Goal: Task Accomplishment & Management: Manage account settings

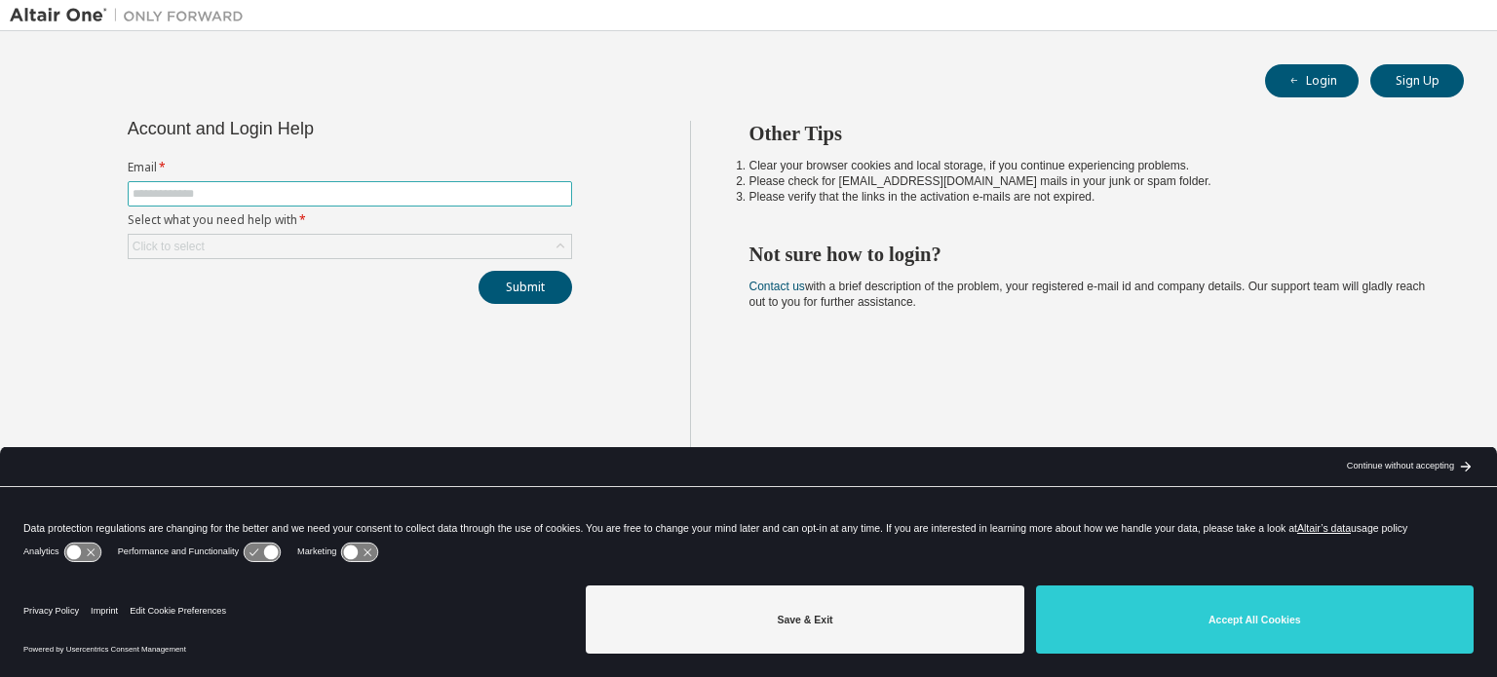
click at [242, 182] on span at bounding box center [350, 193] width 444 height 25
click at [241, 186] on input "text" at bounding box center [350, 194] width 435 height 16
type input "**********"
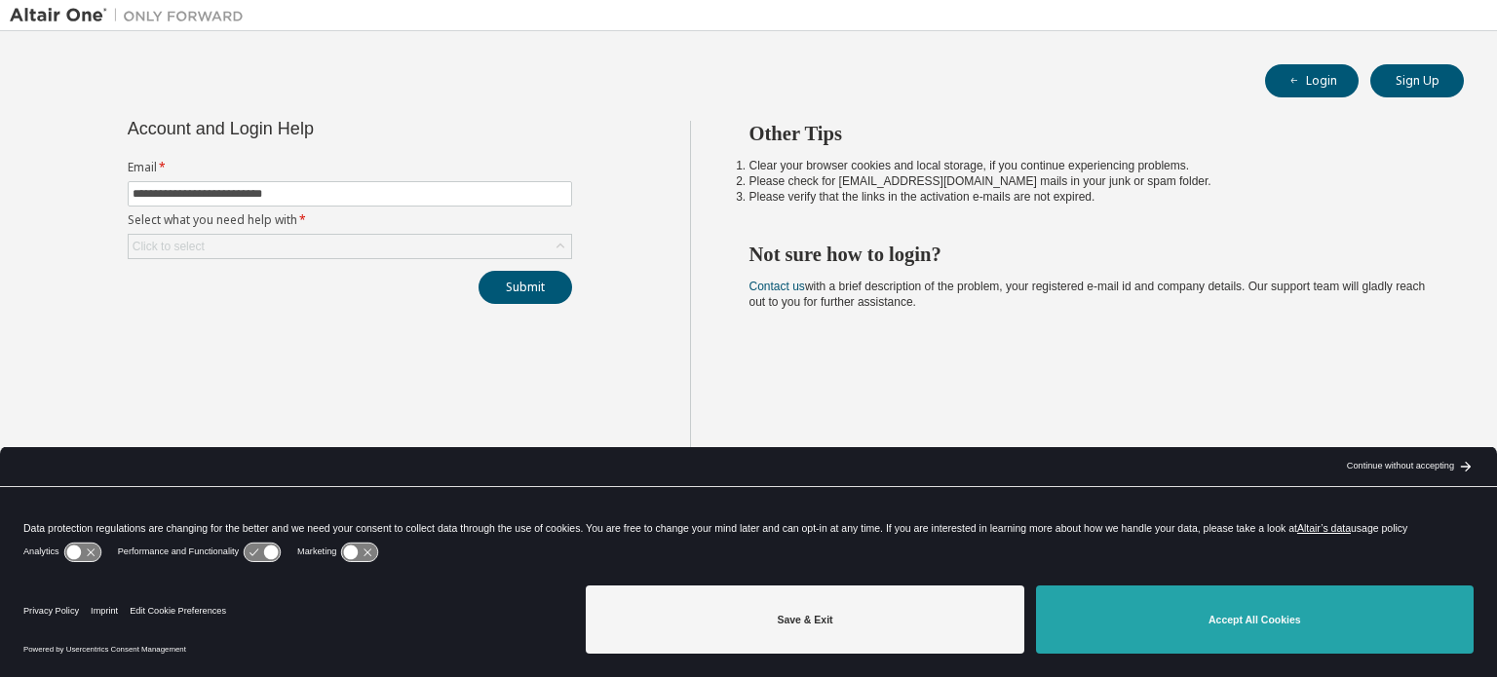
click at [1146, 612] on button "Accept All Cookies" at bounding box center [1255, 620] width 438 height 68
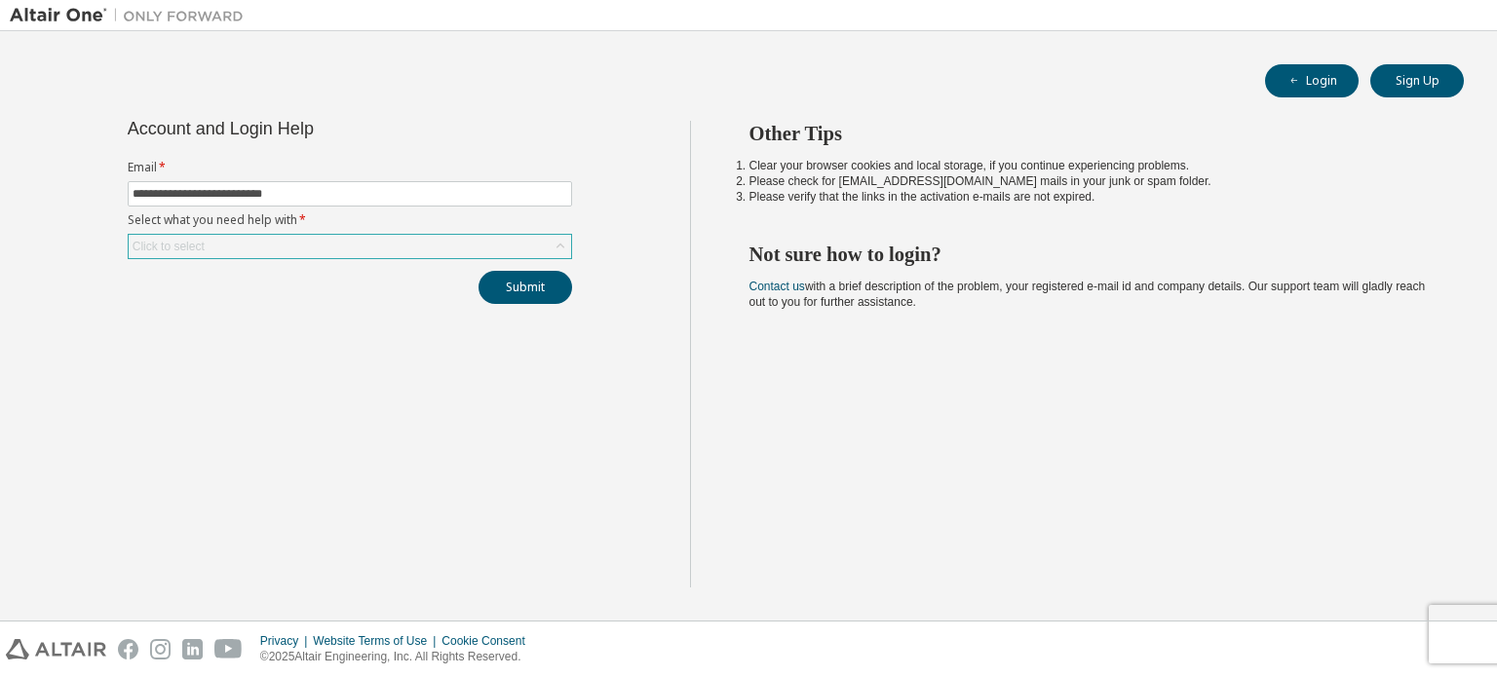
click at [270, 258] on div "**********" at bounding box center [350, 212] width 468 height 183
click at [271, 241] on div "Click to select" at bounding box center [350, 246] width 443 height 23
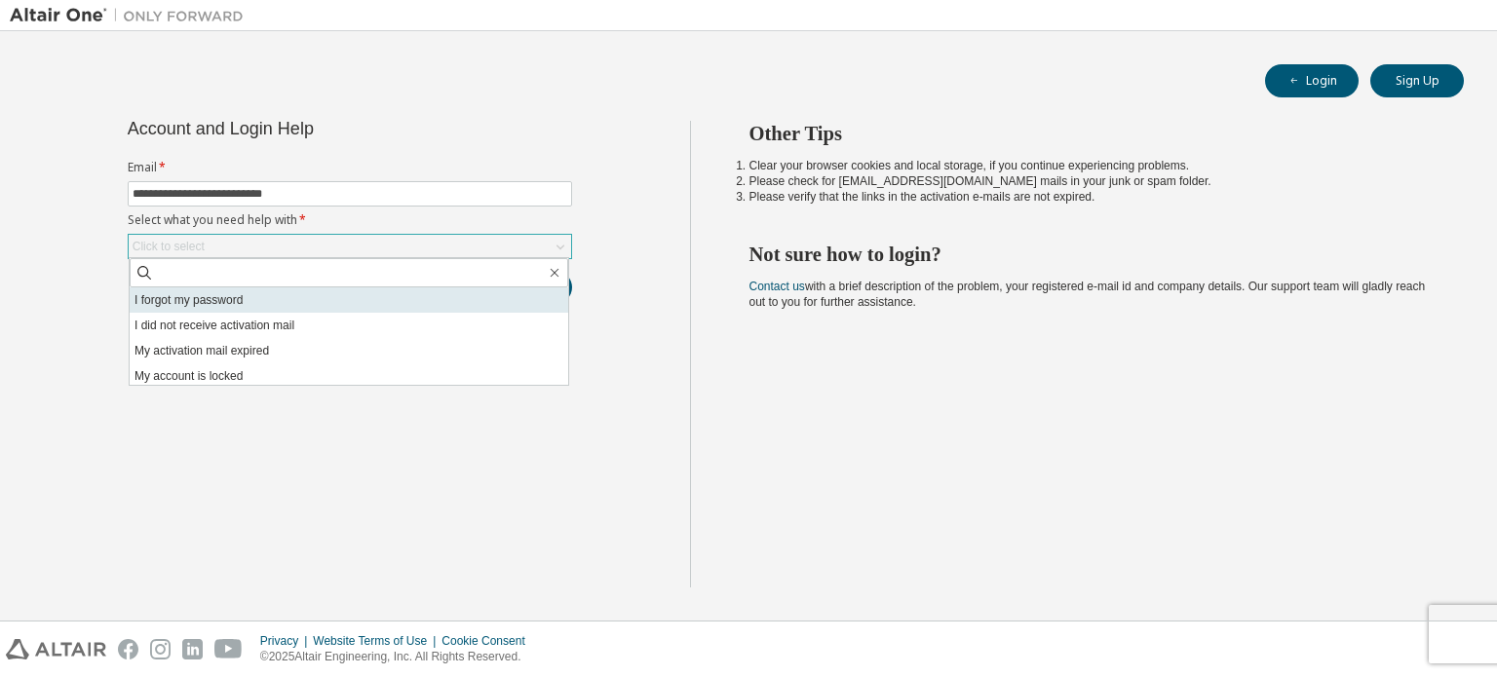
click at [274, 295] on li "I forgot my password" at bounding box center [349, 300] width 439 height 25
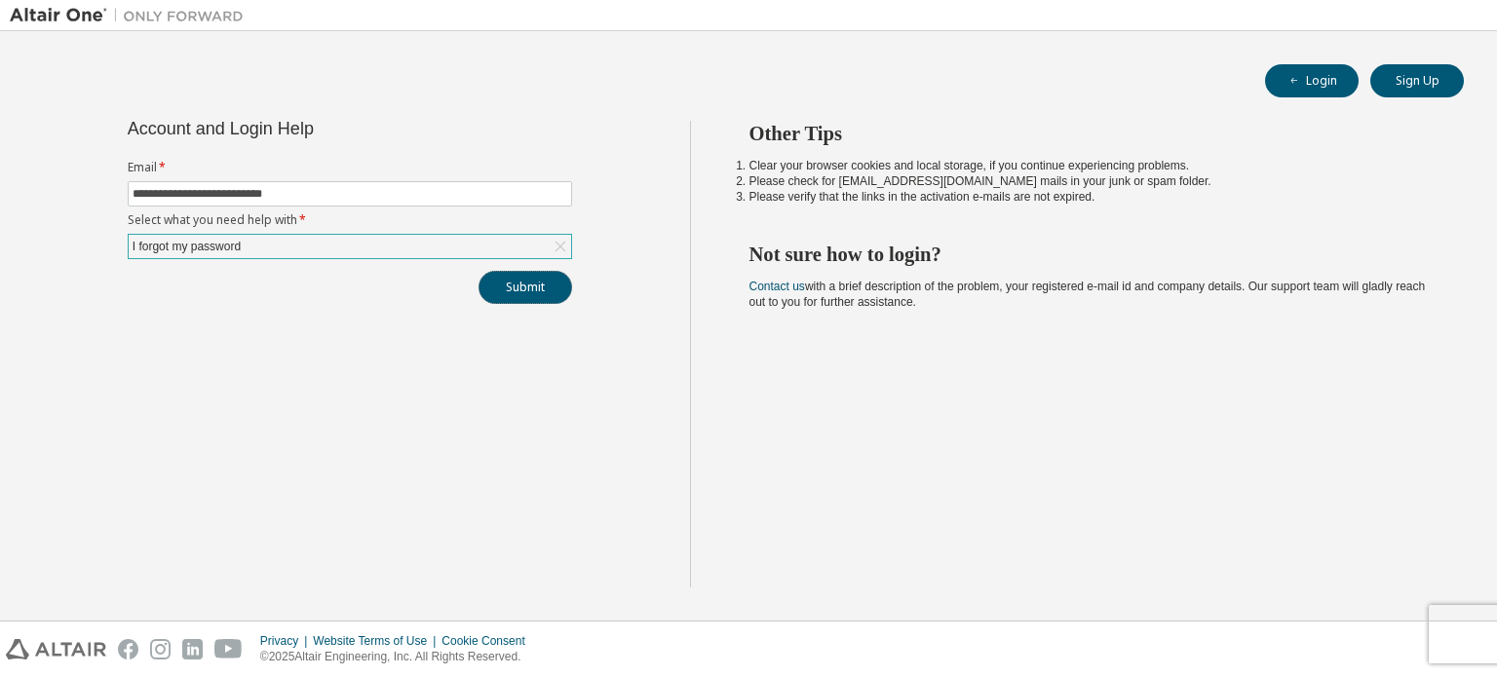
click at [516, 287] on button "Submit" at bounding box center [526, 287] width 94 height 33
click at [536, 284] on button "Submit" at bounding box center [526, 287] width 94 height 33
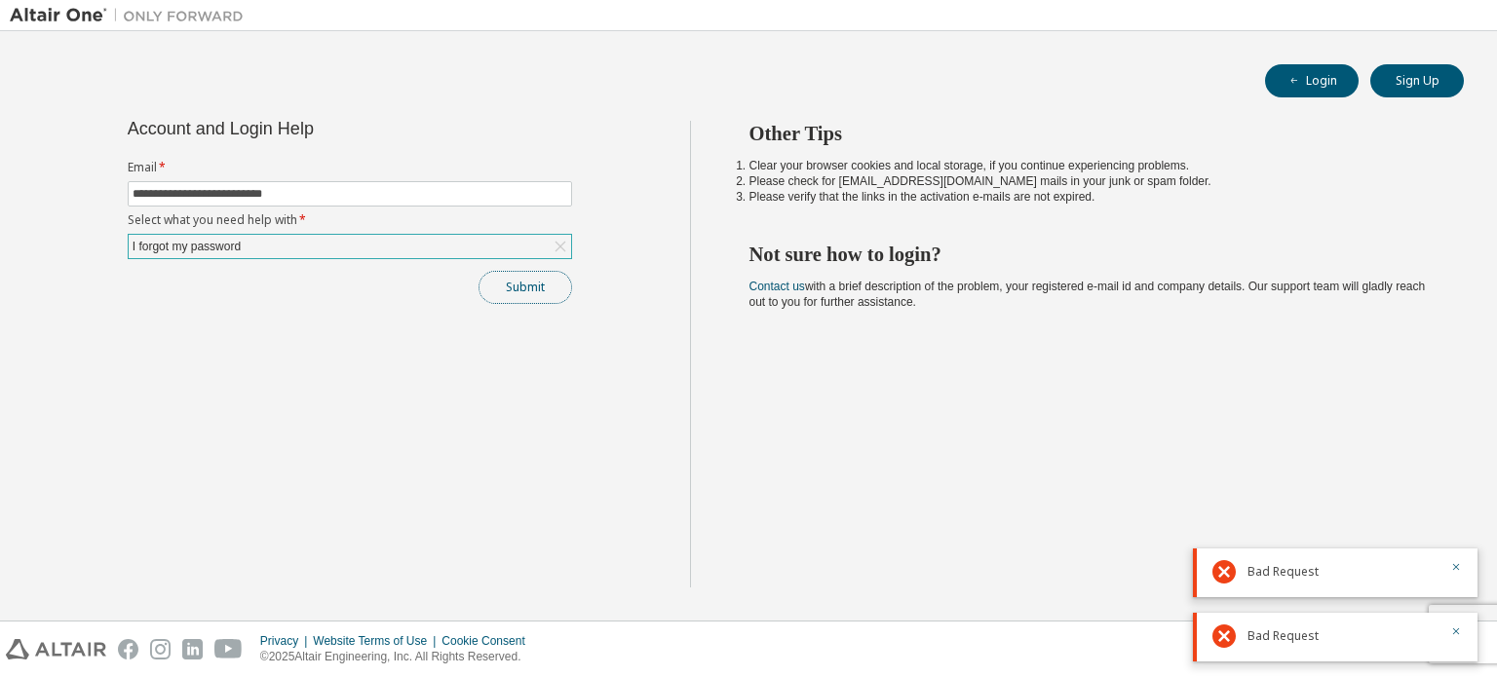
click at [525, 292] on button "Submit" at bounding box center [526, 287] width 94 height 33
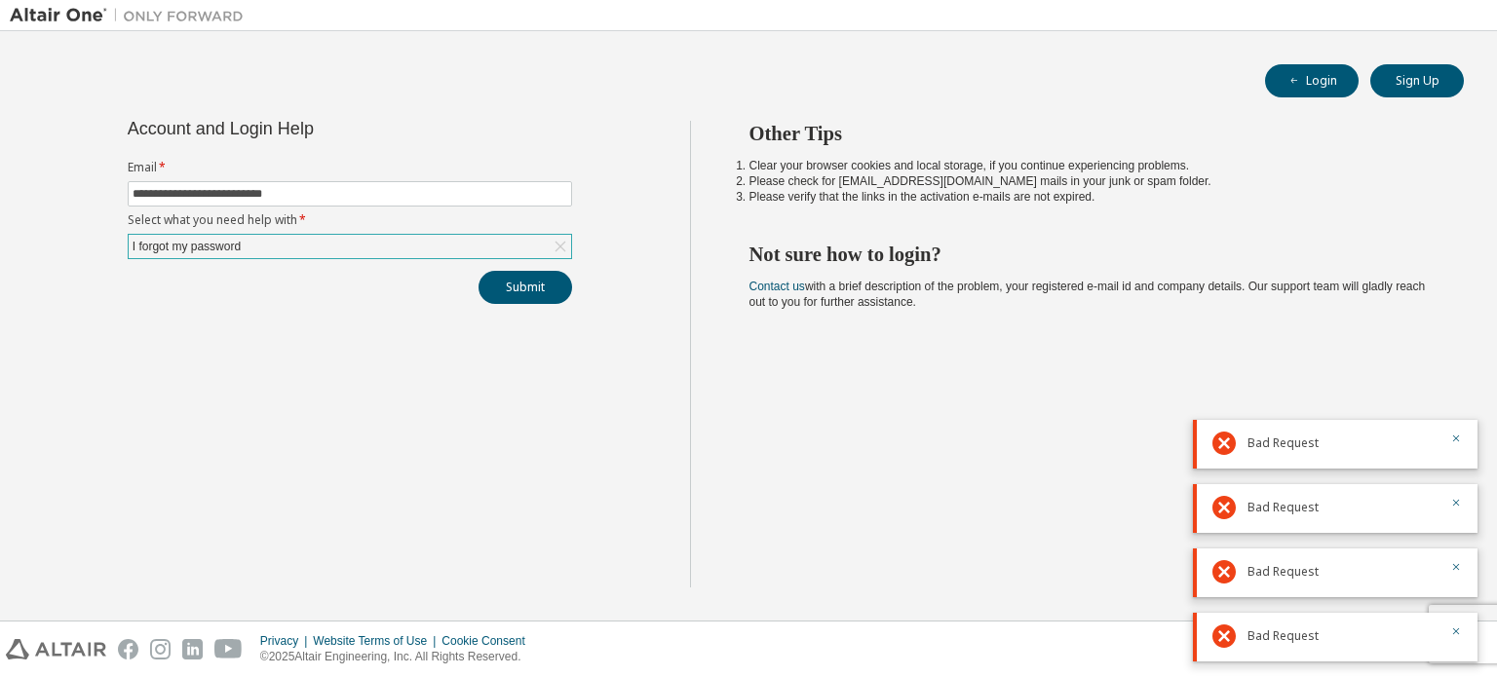
click at [1445, 630] on div at bounding box center [1450, 636] width 23 height 23
click at [1456, 627] on icon "button" at bounding box center [1456, 632] width 12 height 12
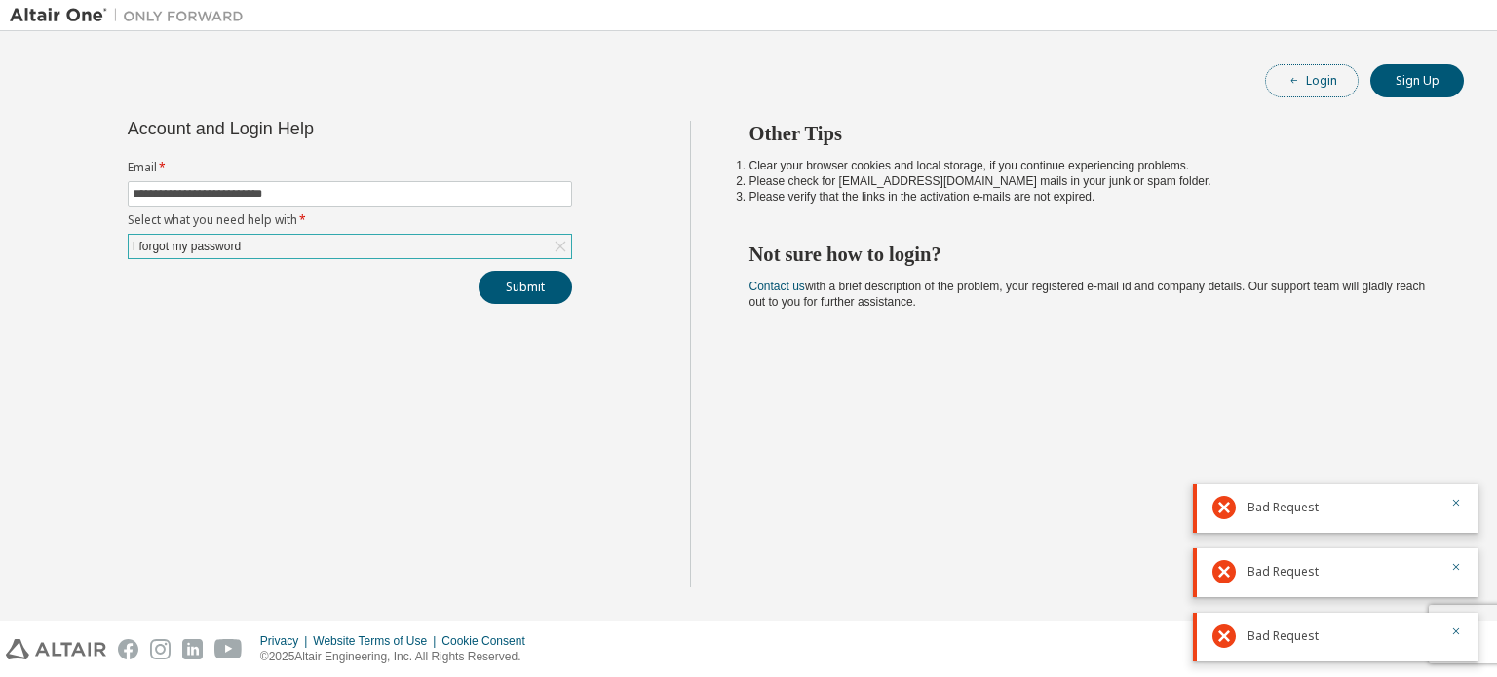
click at [1330, 74] on button "Login" at bounding box center [1312, 80] width 94 height 33
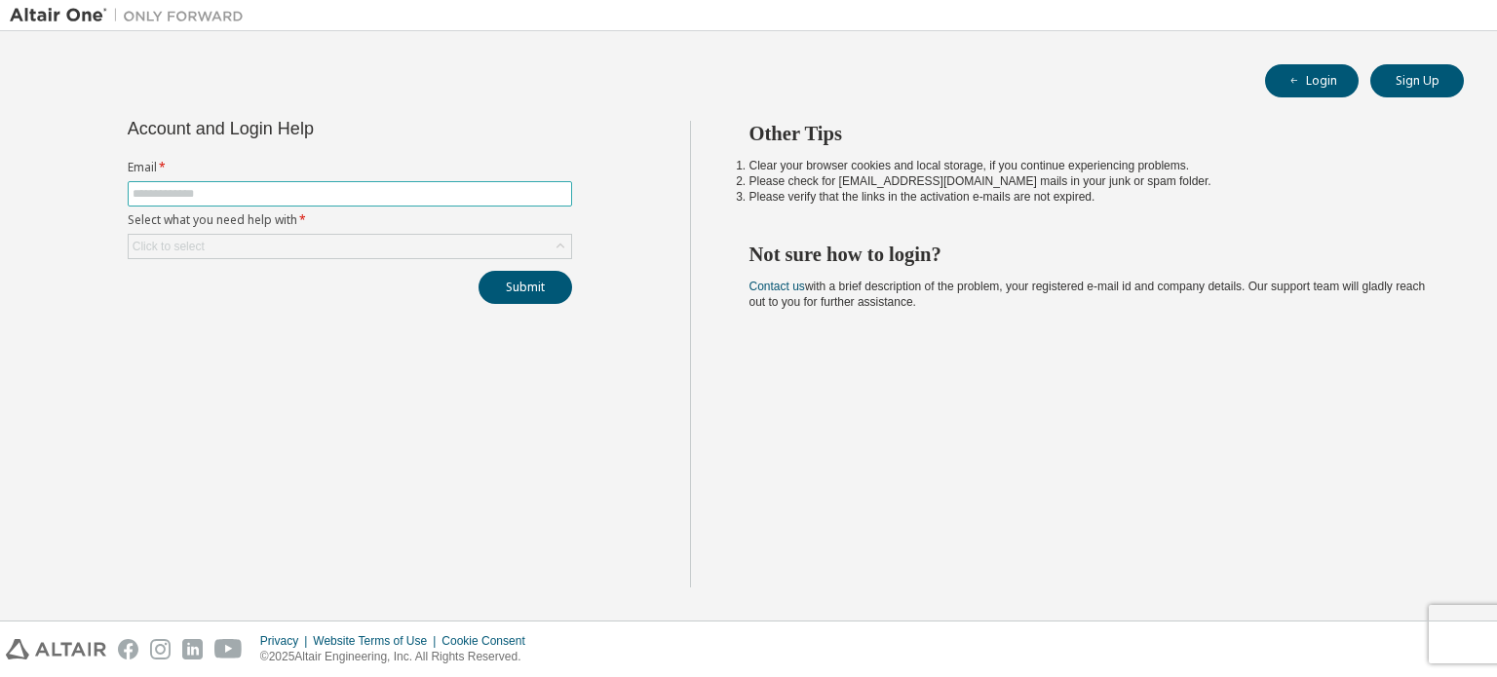
click at [328, 198] on input "text" at bounding box center [350, 194] width 435 height 16
type input "**********"
click at [312, 245] on div "Click to select" at bounding box center [350, 246] width 443 height 23
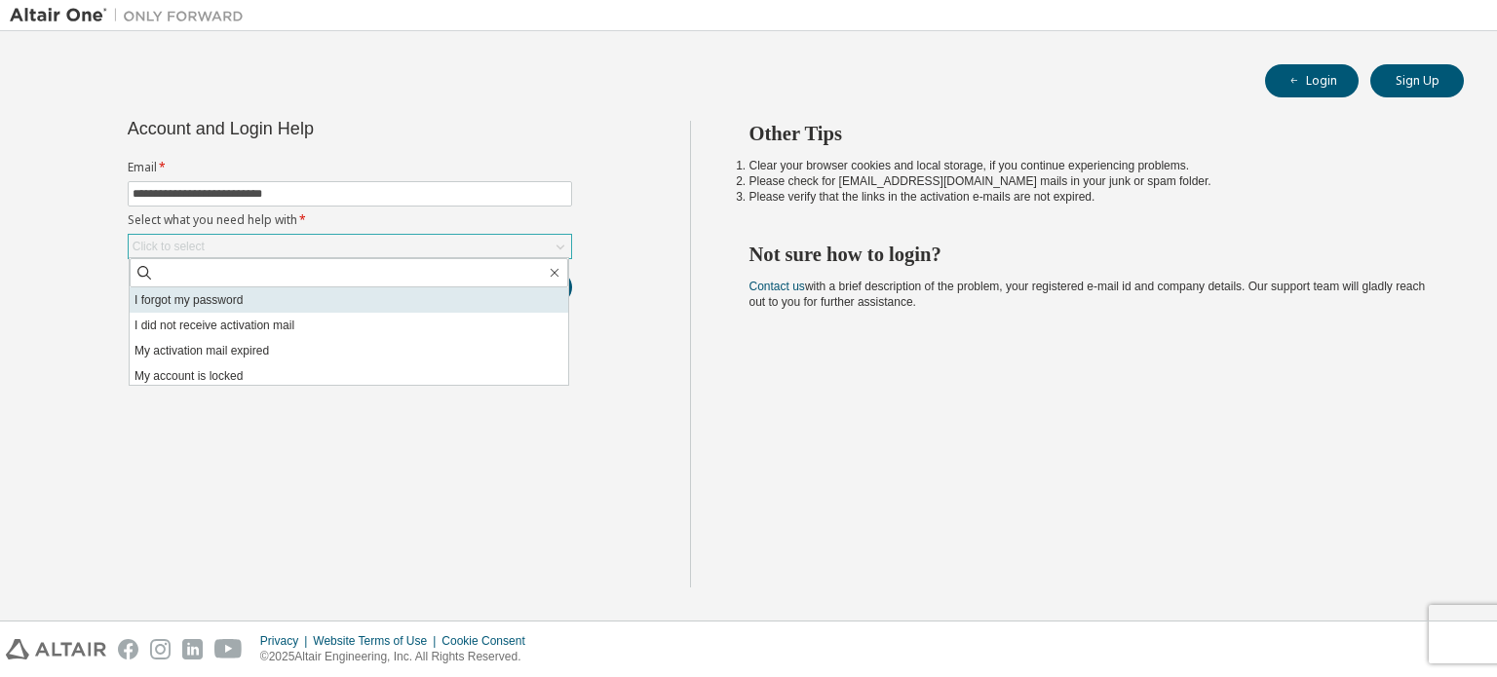
click at [257, 298] on li "I forgot my password" at bounding box center [349, 300] width 439 height 25
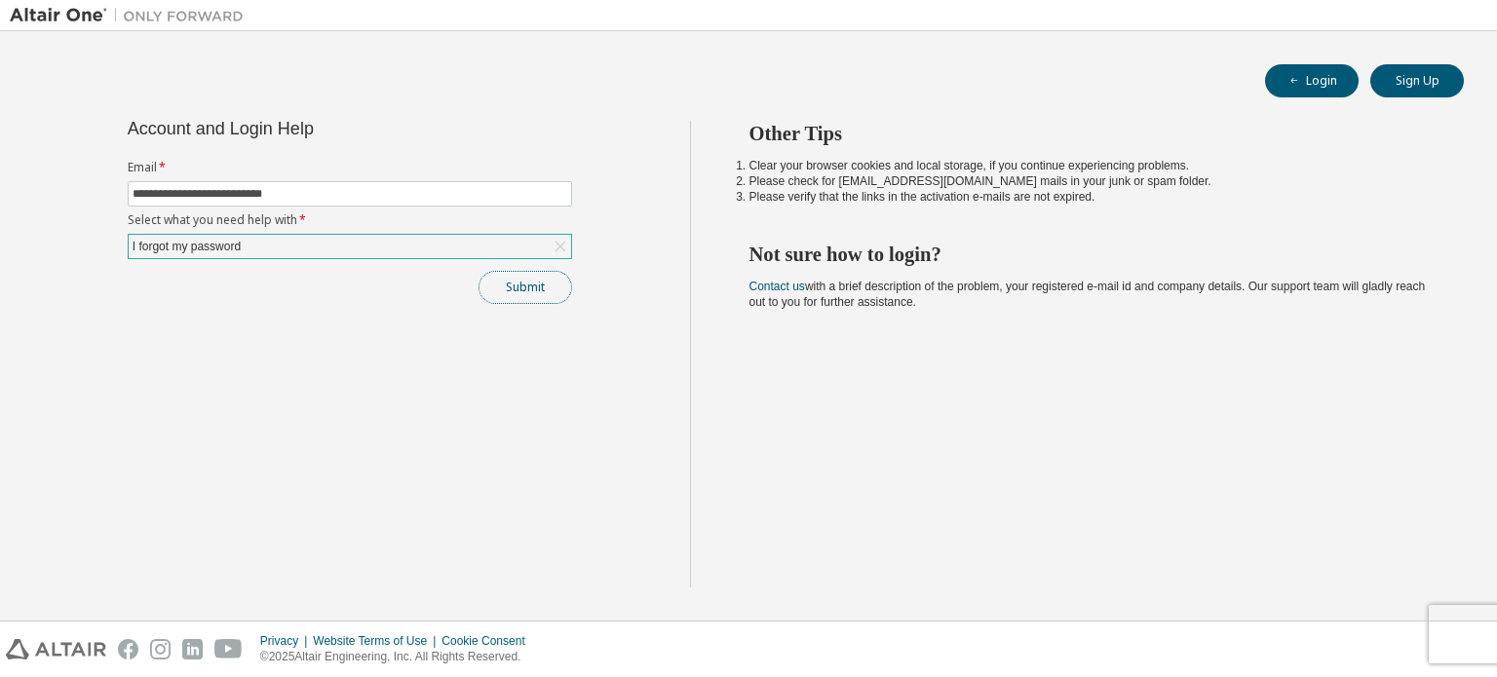
click at [526, 288] on button "Submit" at bounding box center [526, 287] width 94 height 33
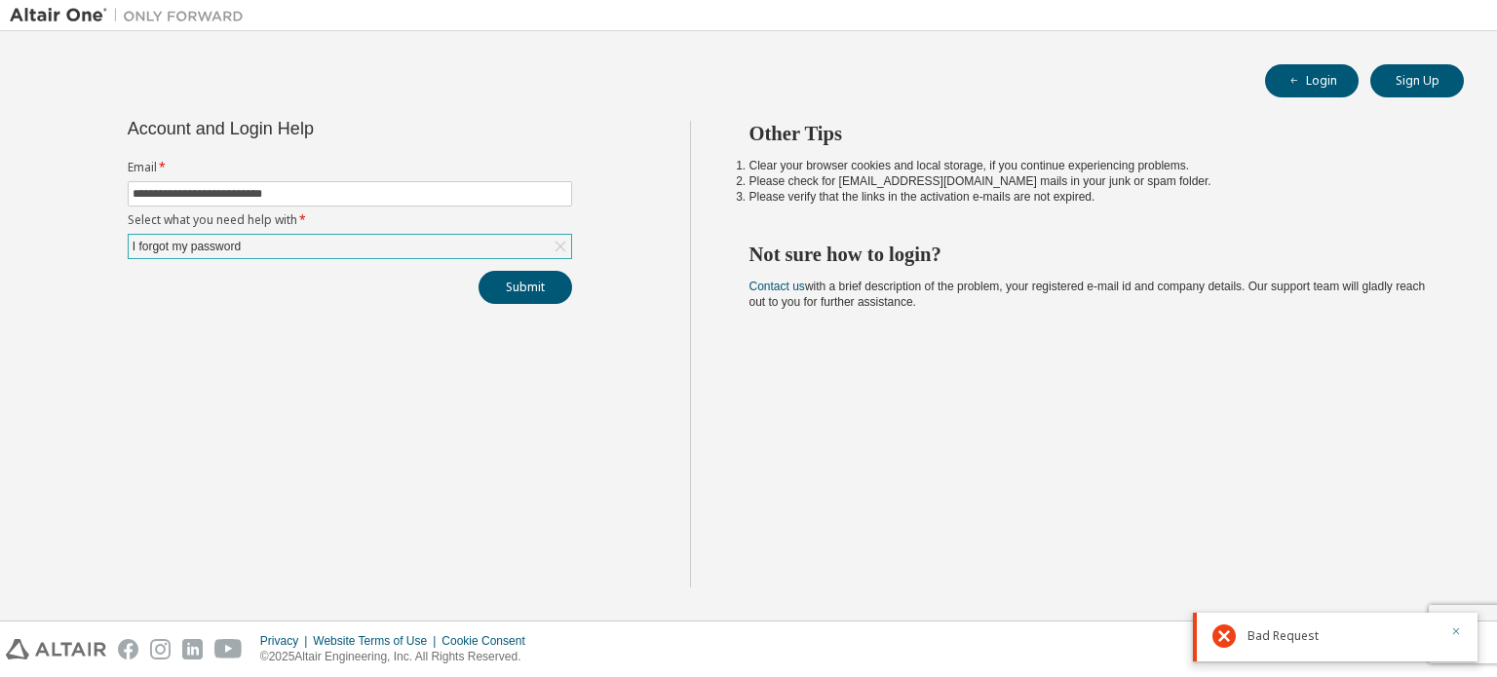
click at [1458, 634] on icon "button" at bounding box center [1456, 632] width 12 height 12
click at [526, 303] on div "**********" at bounding box center [350, 354] width 680 height 467
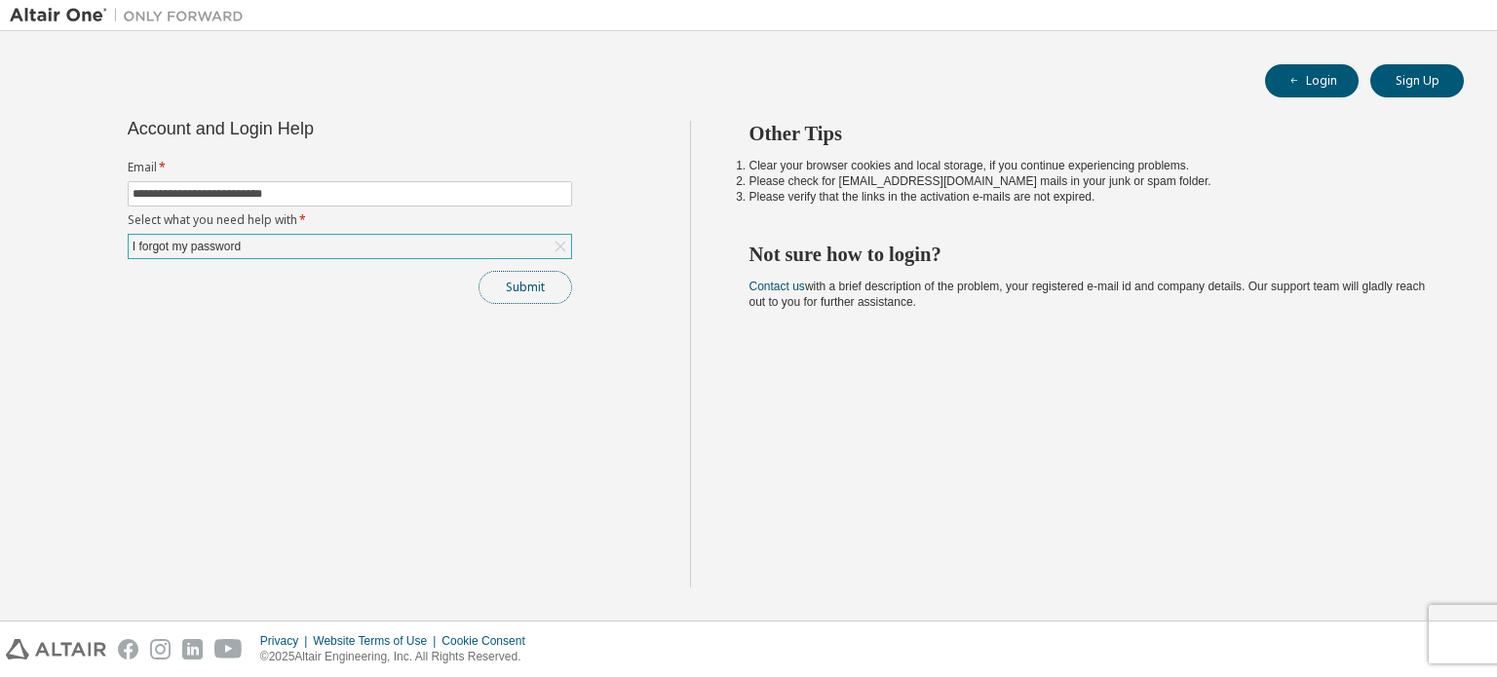
click at [524, 291] on button "Submit" at bounding box center [526, 287] width 94 height 33
click at [285, 178] on form "Email * Select what you need help with * Click to select" at bounding box center [350, 209] width 444 height 99
click at [274, 195] on input "text" at bounding box center [350, 194] width 435 height 16
type input "**********"
click at [276, 250] on div "Click to select" at bounding box center [350, 246] width 443 height 23
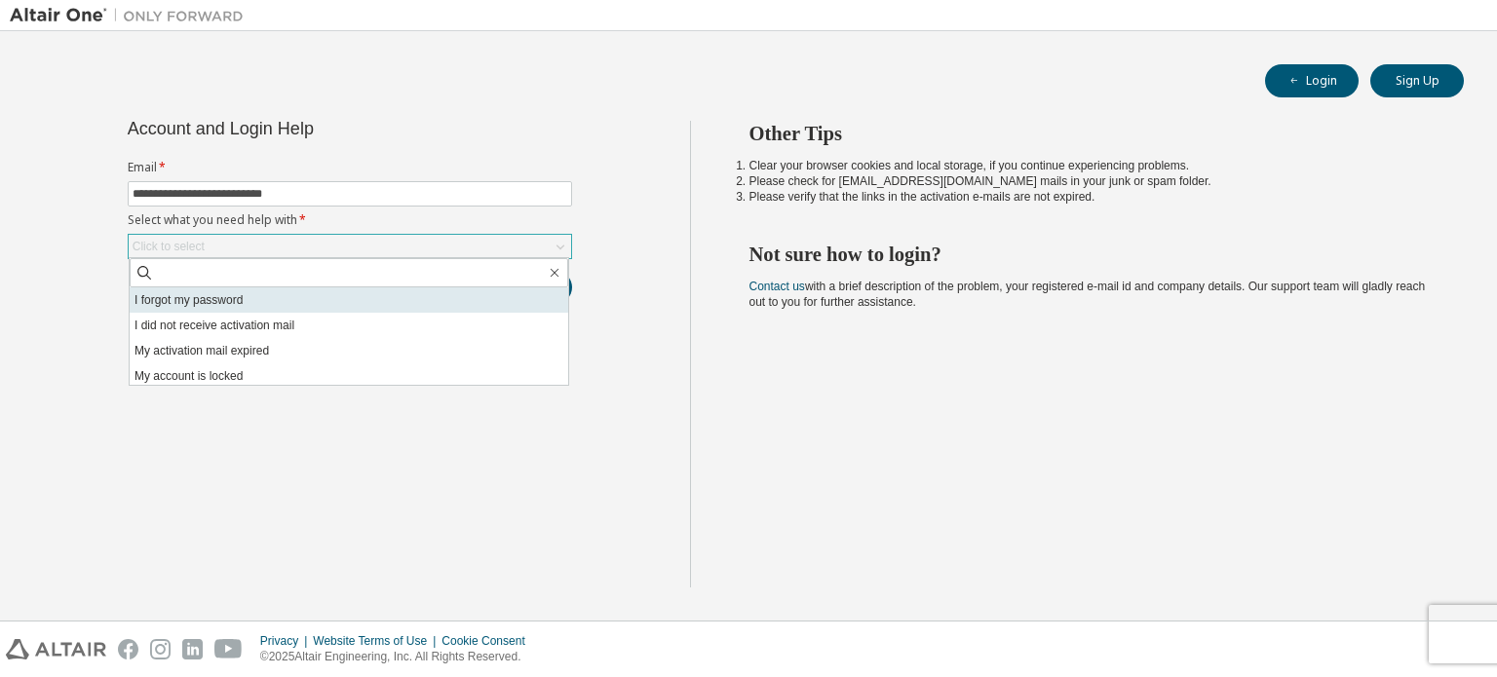
click at [300, 307] on li "I forgot my password" at bounding box center [349, 300] width 439 height 25
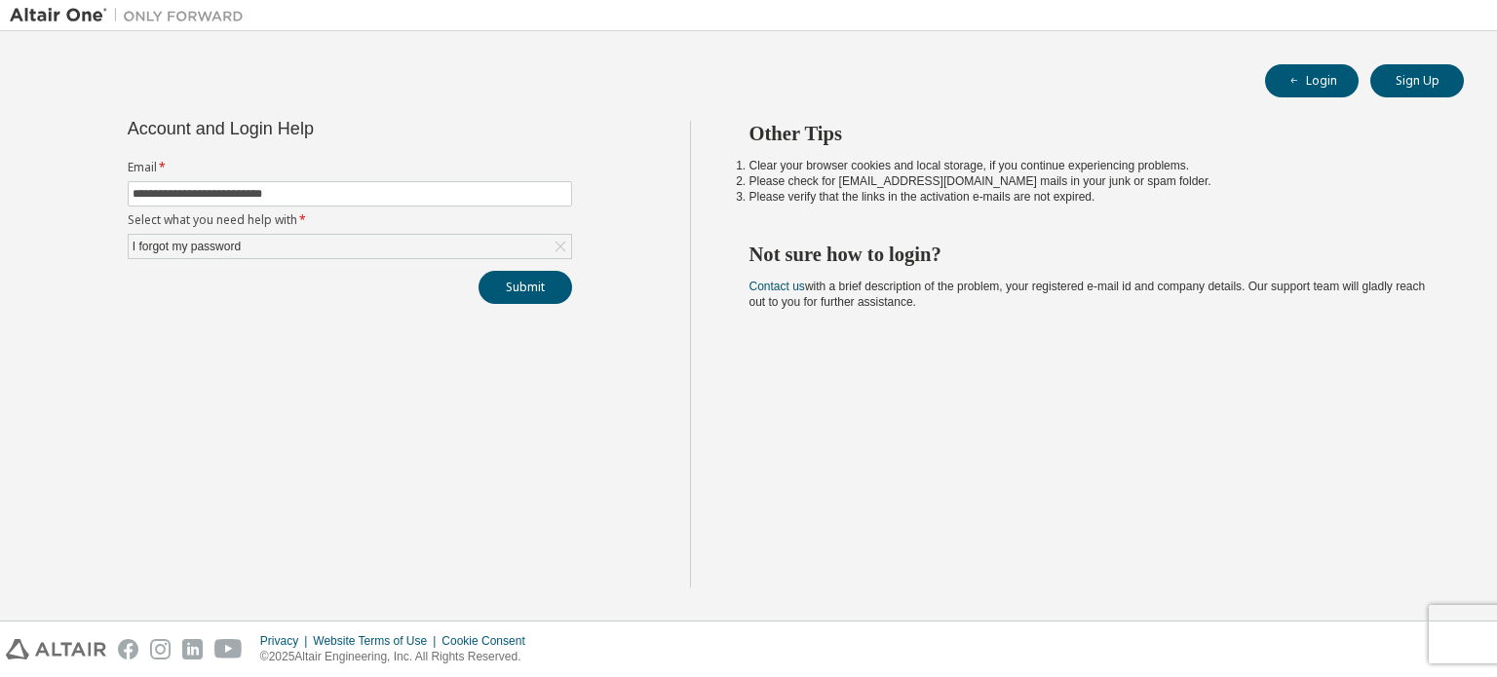
click at [522, 311] on div "**********" at bounding box center [350, 354] width 680 height 467
click at [519, 289] on button "Submit" at bounding box center [526, 287] width 94 height 33
click at [1459, 630] on icon "button" at bounding box center [1456, 632] width 12 height 12
click at [279, 191] on input "text" at bounding box center [350, 194] width 435 height 16
type input "**********"
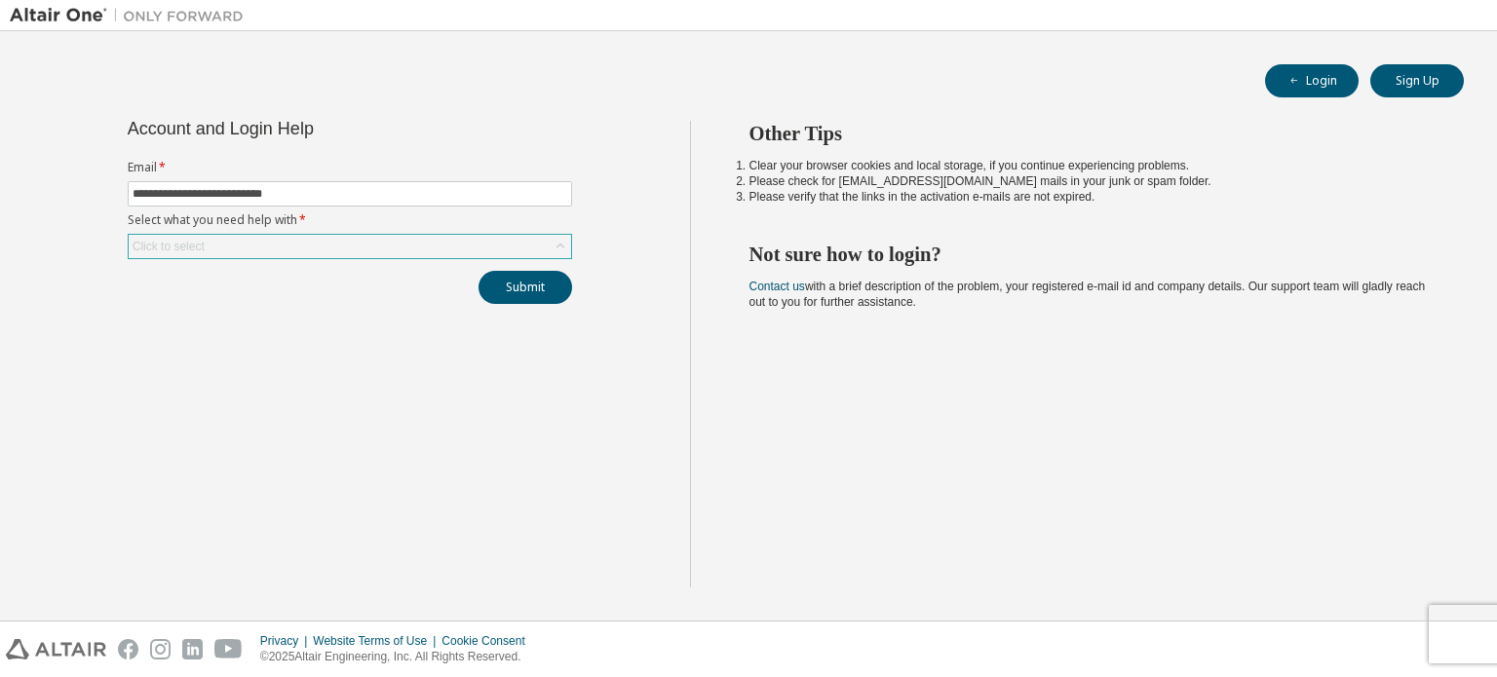
click at [293, 241] on div "Click to select" at bounding box center [350, 246] width 443 height 23
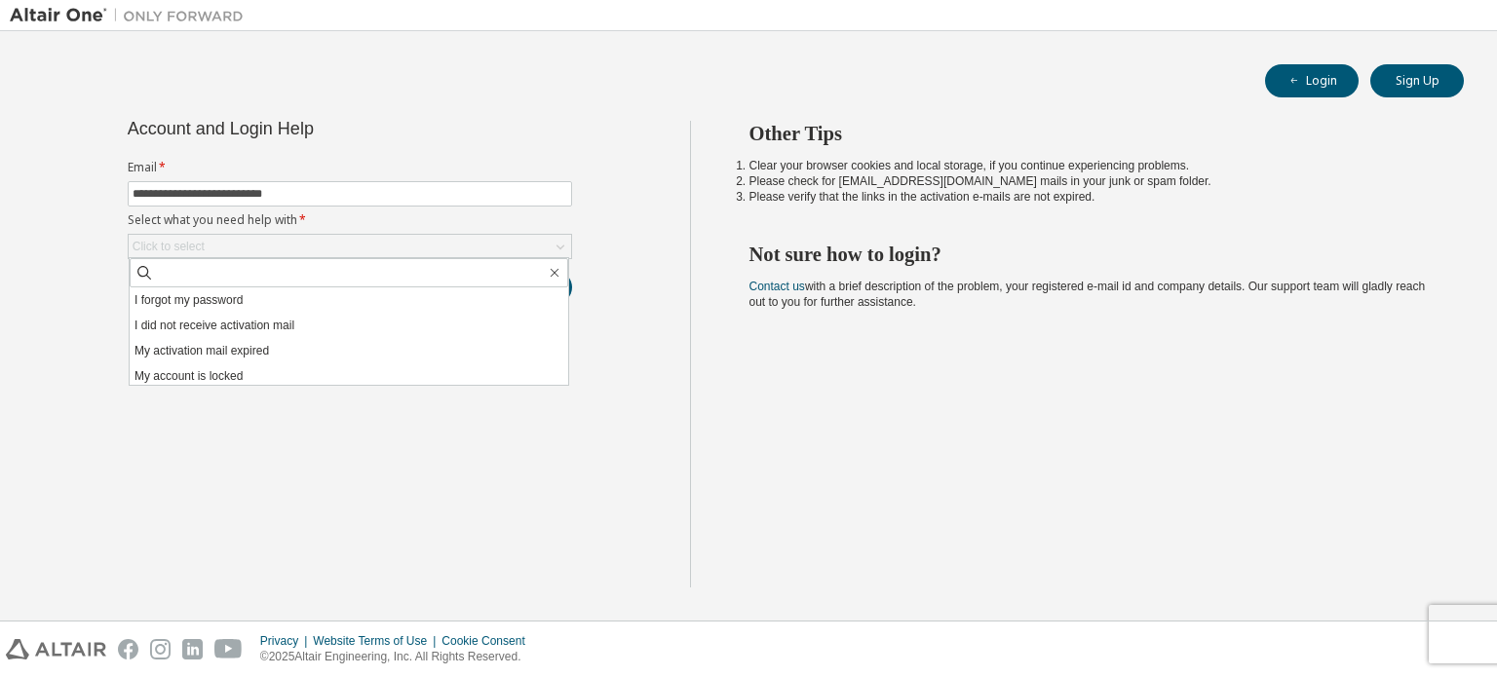
click at [283, 299] on li "I forgot my password" at bounding box center [349, 300] width 439 height 25
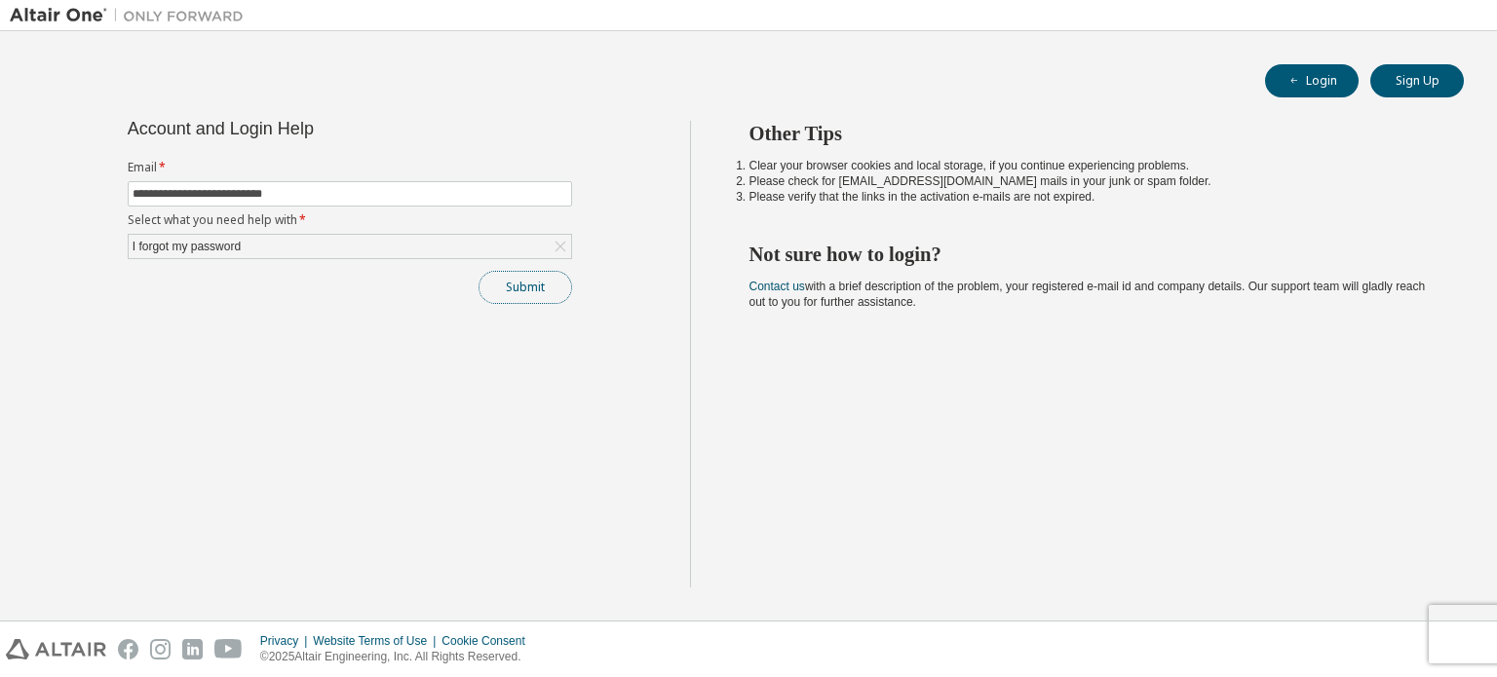
click at [549, 279] on button "Submit" at bounding box center [526, 287] width 94 height 33
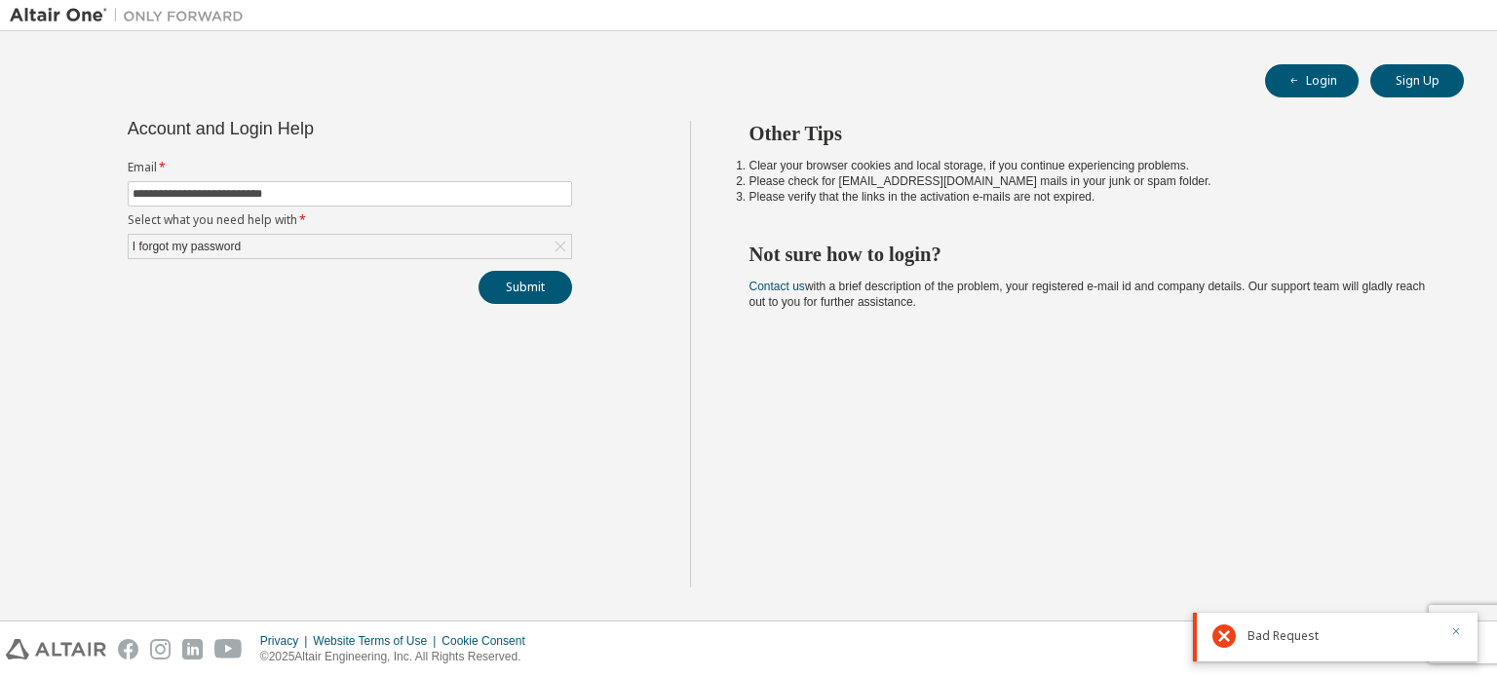
click at [1455, 634] on icon "button" at bounding box center [1456, 632] width 12 height 12
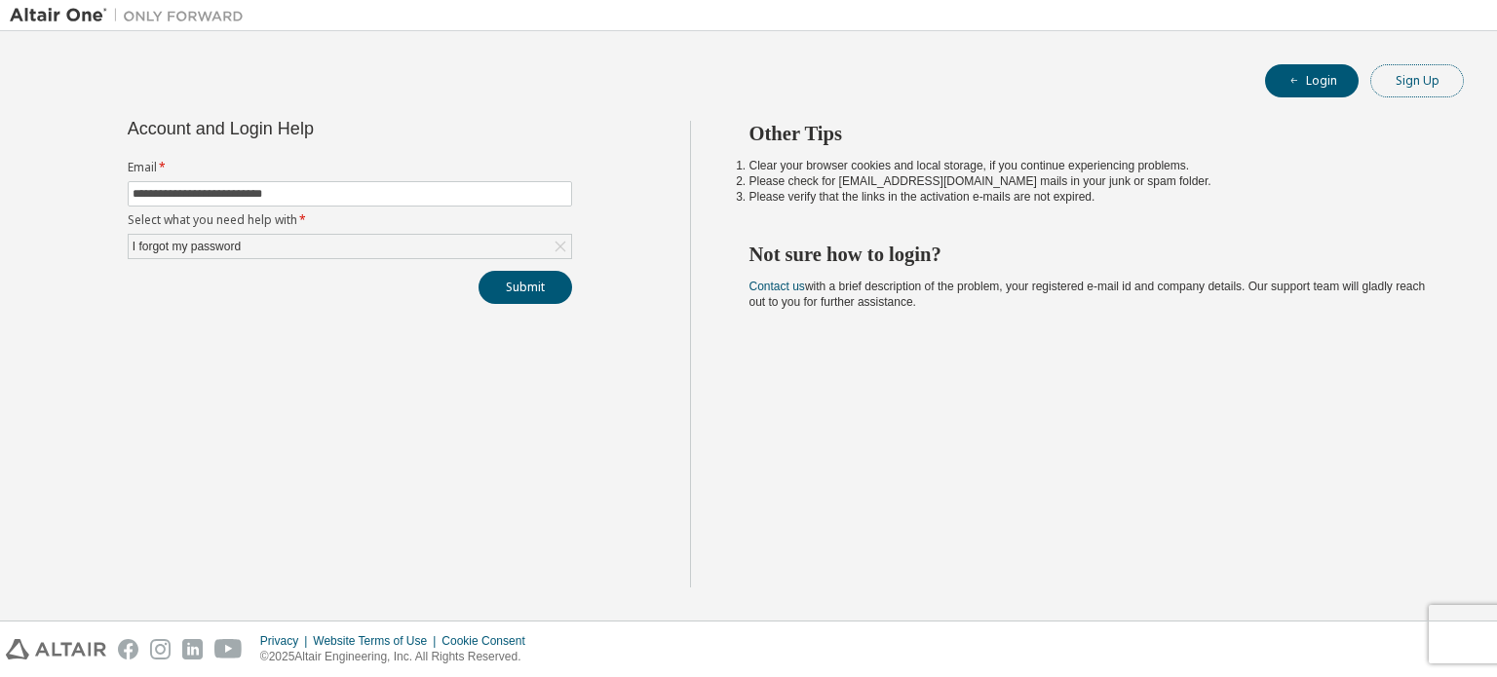
click at [1419, 81] on button "Sign Up" at bounding box center [1417, 80] width 94 height 33
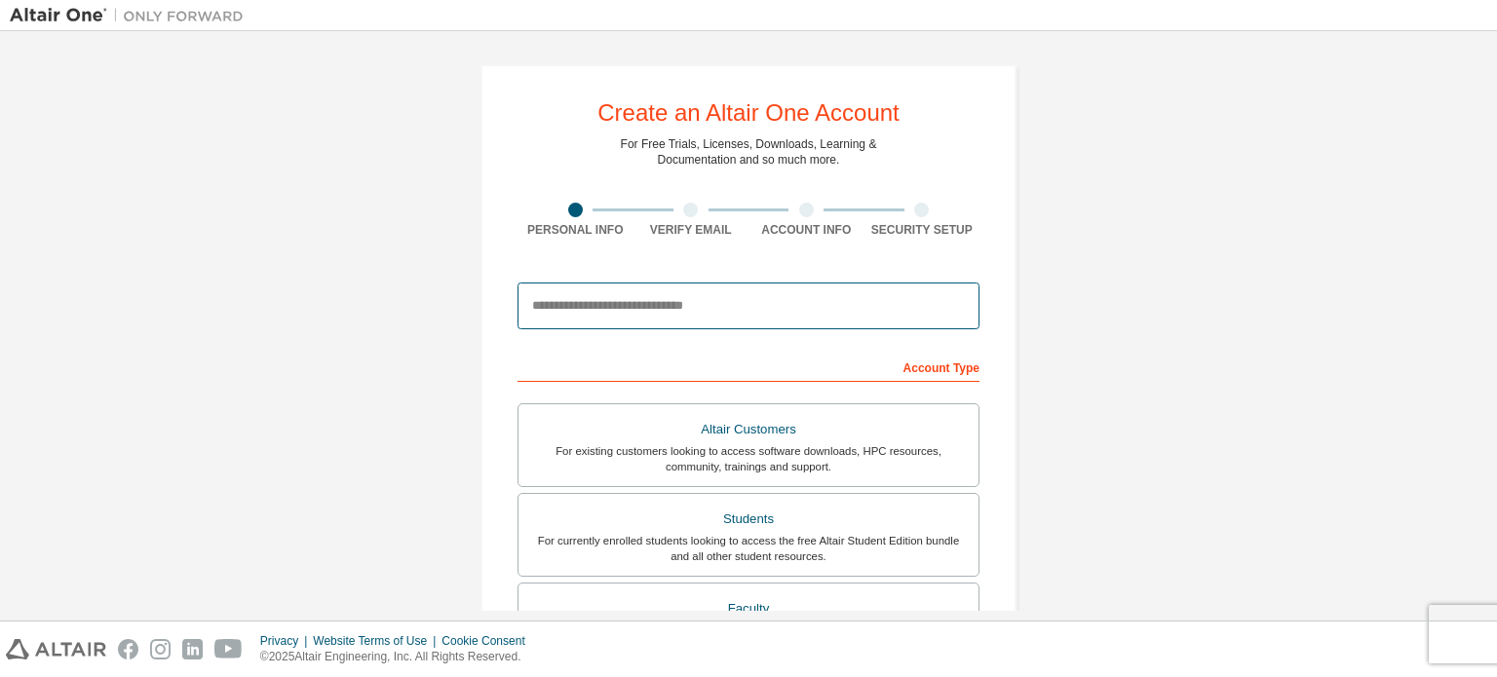
click at [609, 299] on input "email" at bounding box center [749, 306] width 462 height 47
click at [581, 348] on form "This is a federated email. No need to register a new account. You should be abl…" at bounding box center [749, 655] width 462 height 764
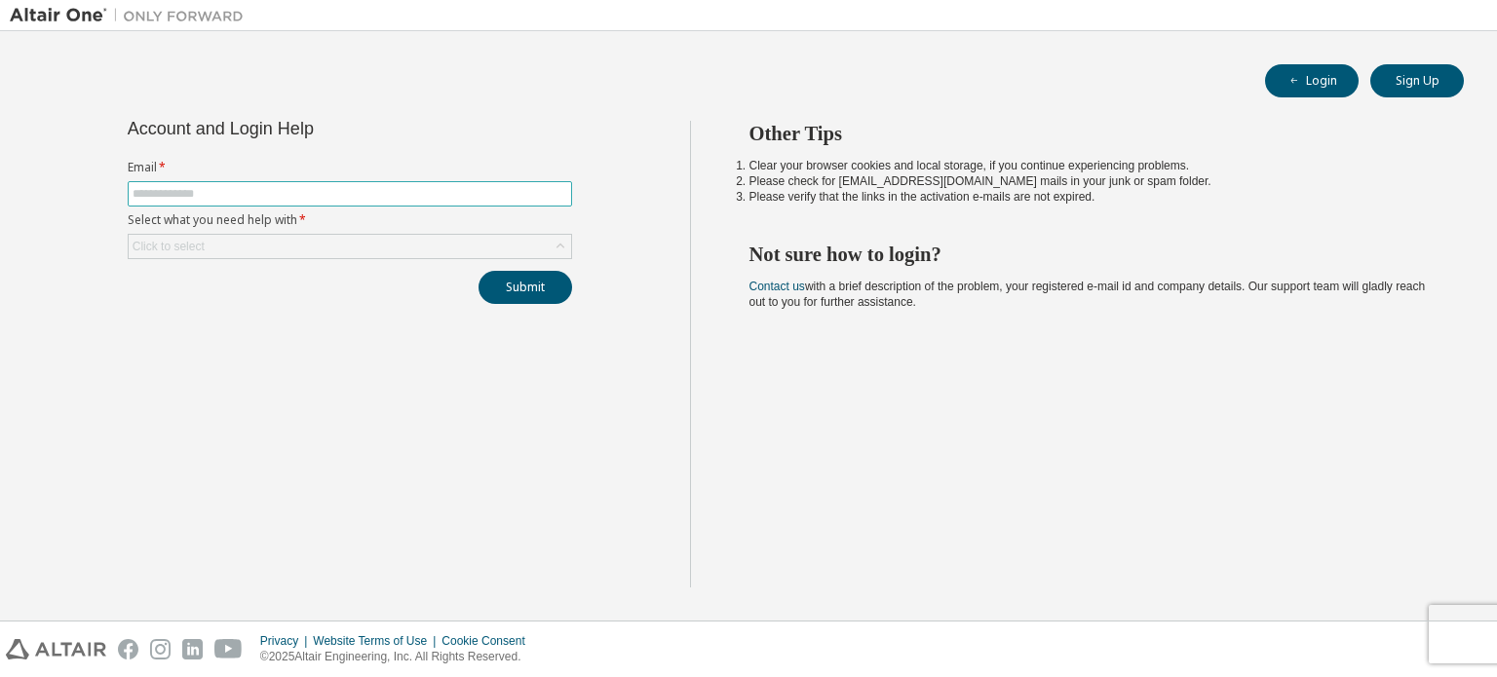
click at [293, 198] on input "text" at bounding box center [350, 194] width 435 height 16
type input "**********"
click at [277, 256] on div "Click to select" at bounding box center [350, 246] width 443 height 23
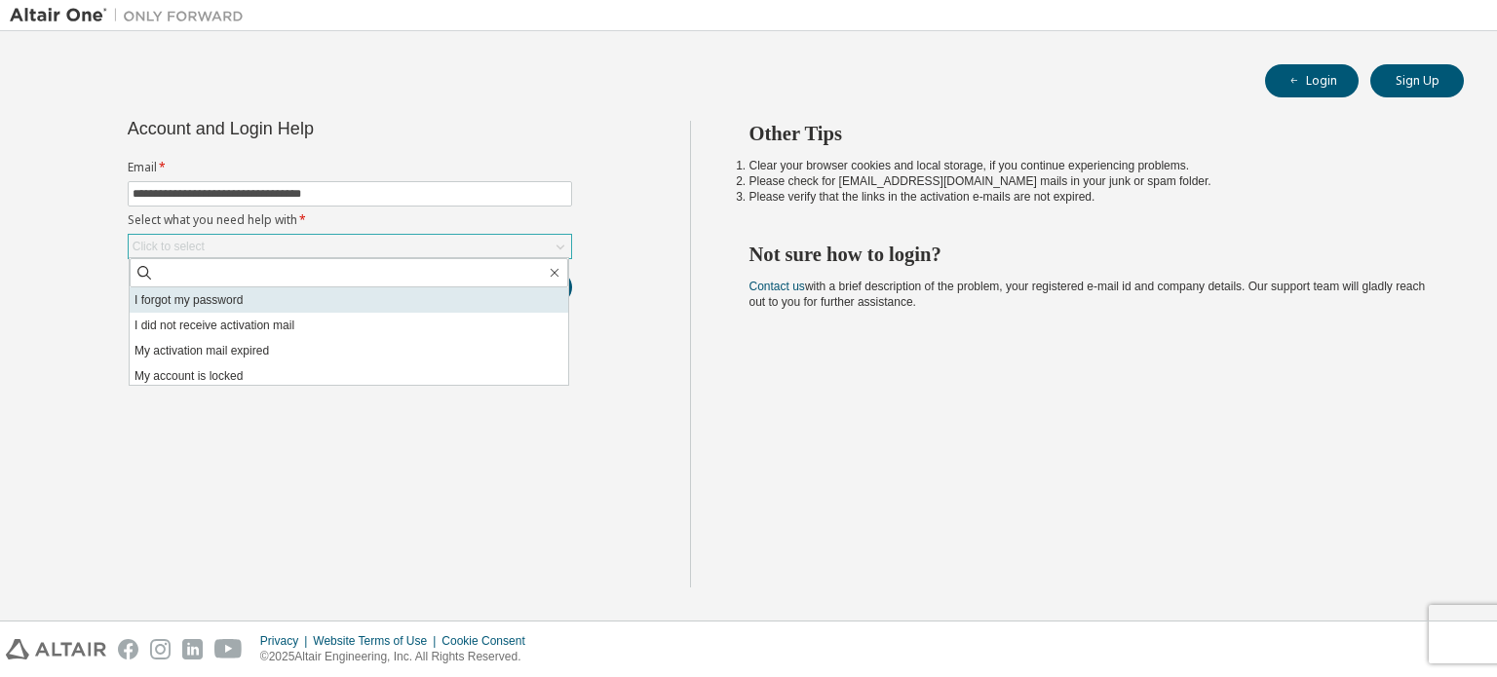
click at [265, 300] on li "I forgot my password" at bounding box center [349, 300] width 439 height 25
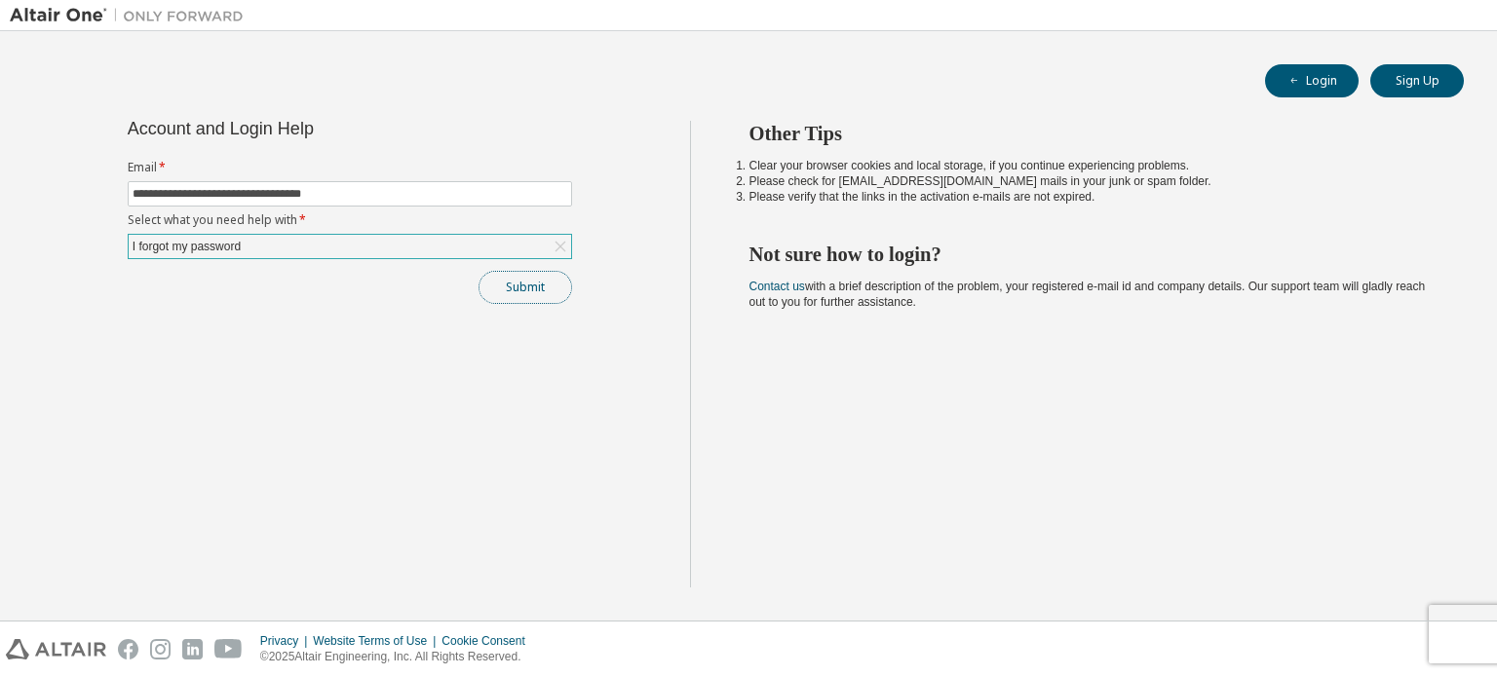
click at [495, 299] on button "Submit" at bounding box center [526, 287] width 94 height 33
